Goal: Answer question/provide support: Answer question/provide support

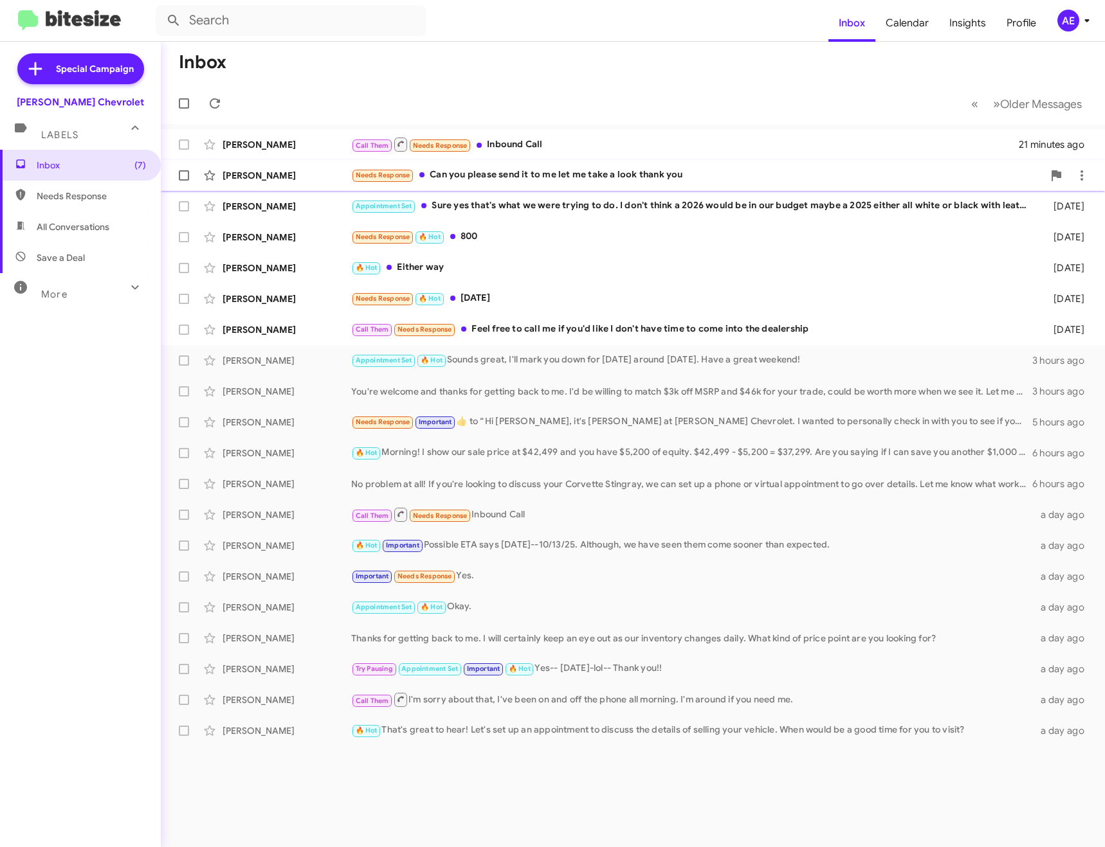
click at [480, 178] on div "Needs Response Can you please send it to me let me take a look thank you" at bounding box center [697, 175] width 692 height 15
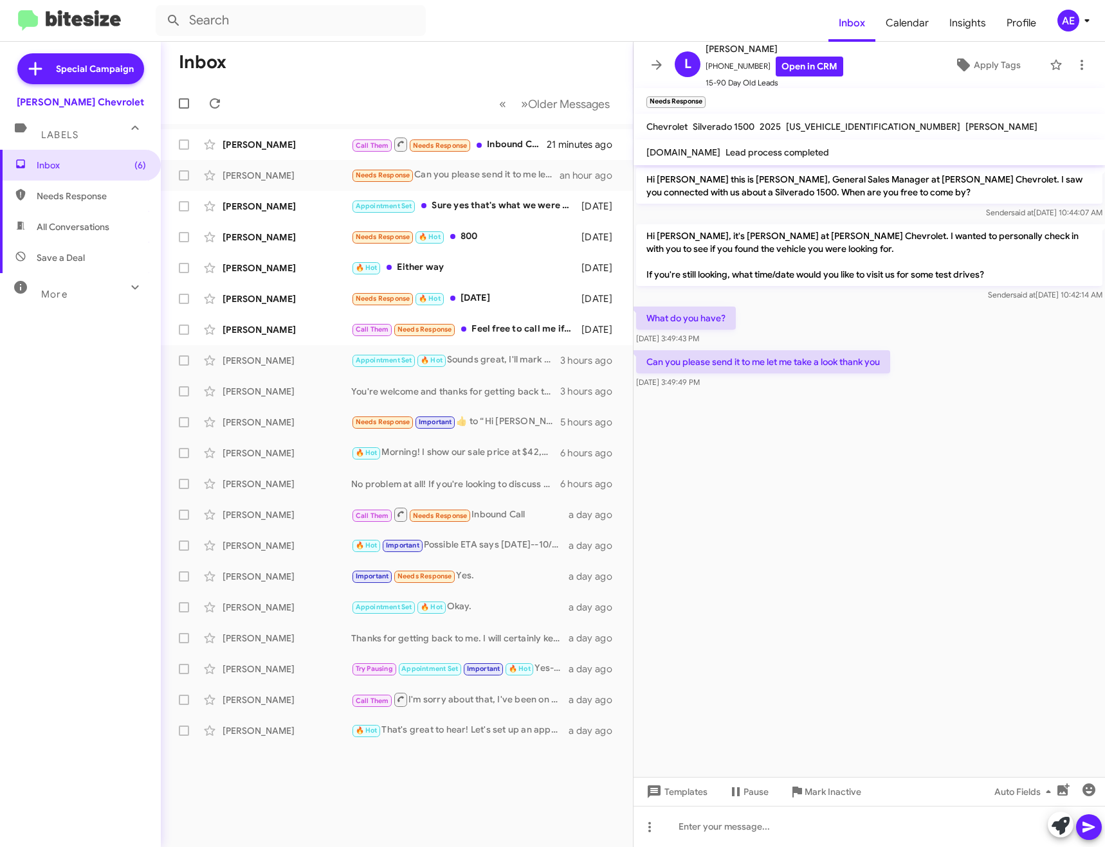
click at [820, 127] on span "[US_VEHICLE_IDENTIFICATION_NUMBER]" at bounding box center [873, 127] width 174 height 12
copy span "[US_VEHICLE_IDENTIFICATION_NUMBER]"
click at [655, 69] on icon at bounding box center [656, 64] width 15 height 15
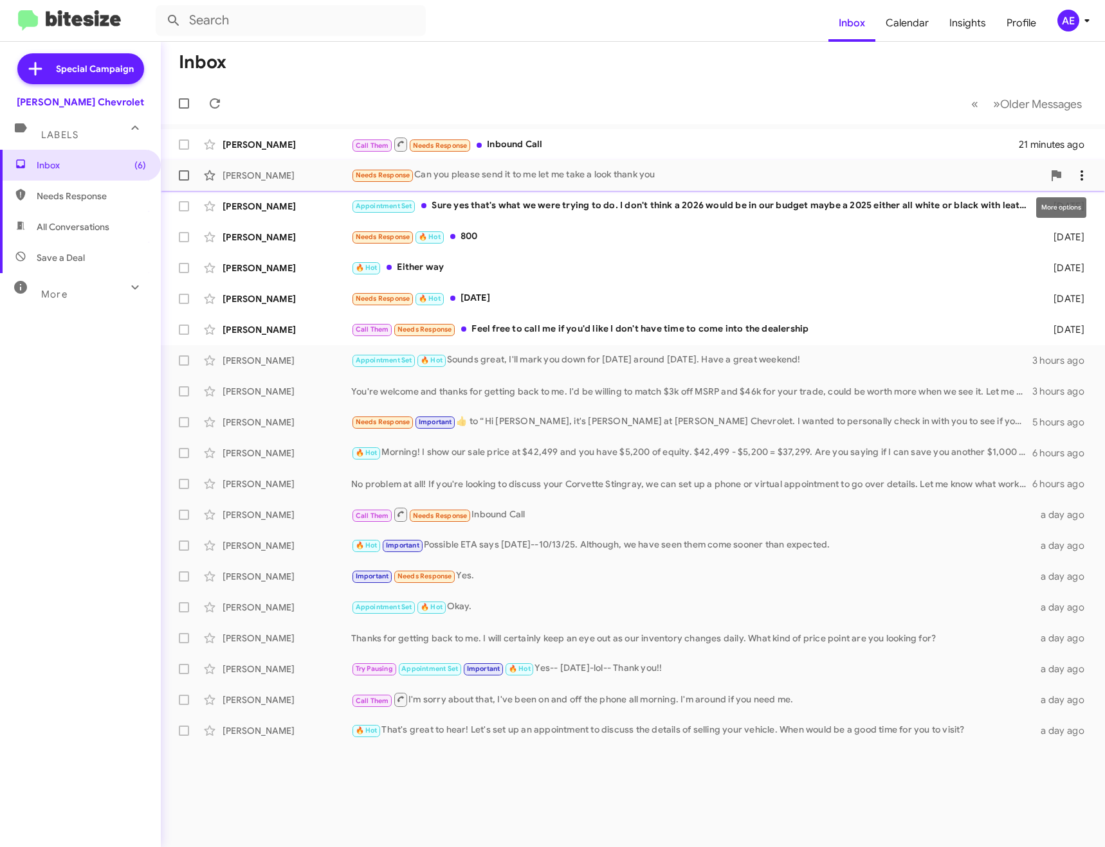
click at [1085, 181] on icon at bounding box center [1081, 175] width 15 height 15
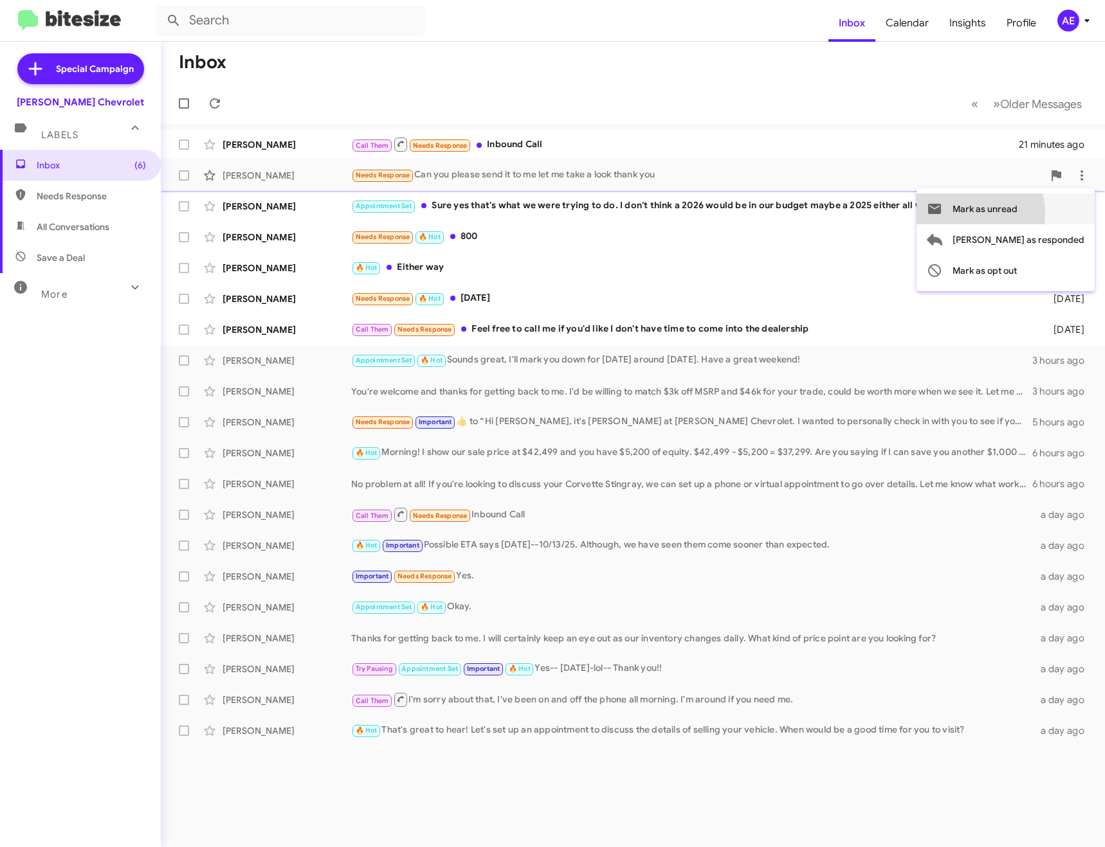
click at [1017, 213] on span "Mark as unread" at bounding box center [984, 209] width 65 height 31
